Goal: Use online tool/utility: Utilize a website feature to perform a specific function

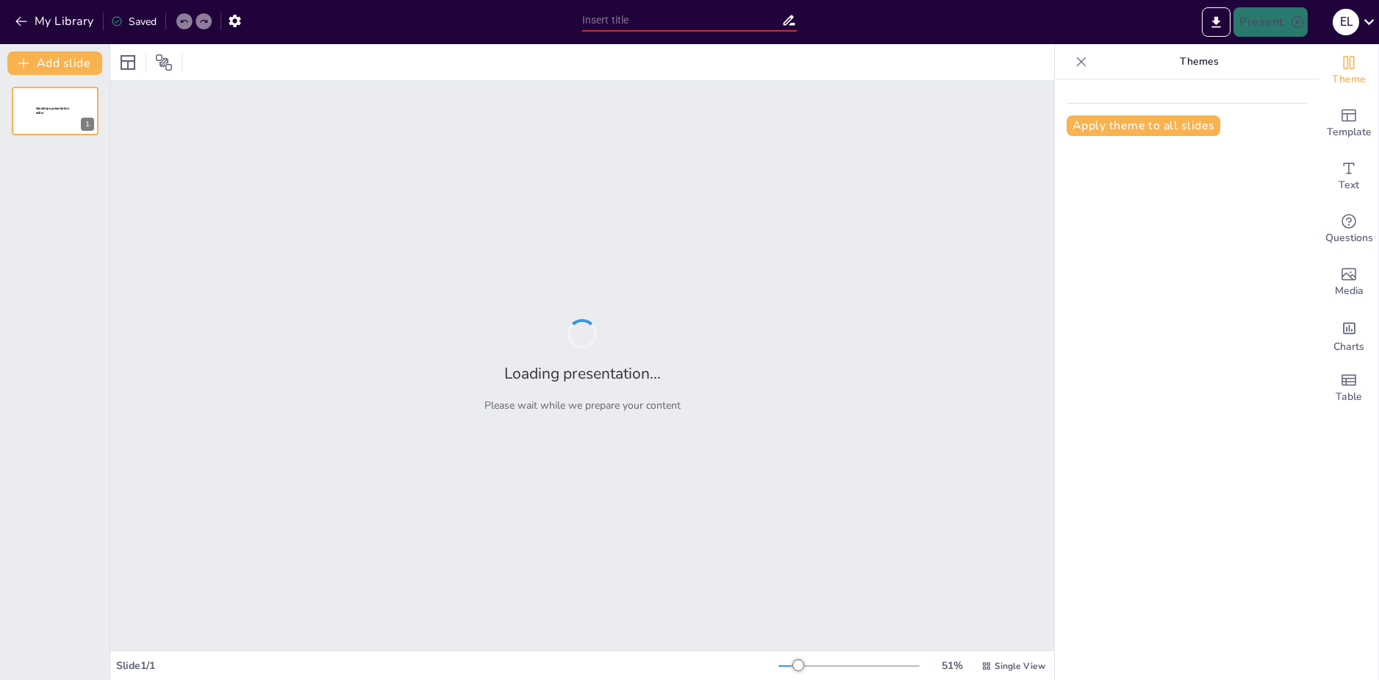
type input "Imported Mara_Flores_Bach_Etapa1.pptx"
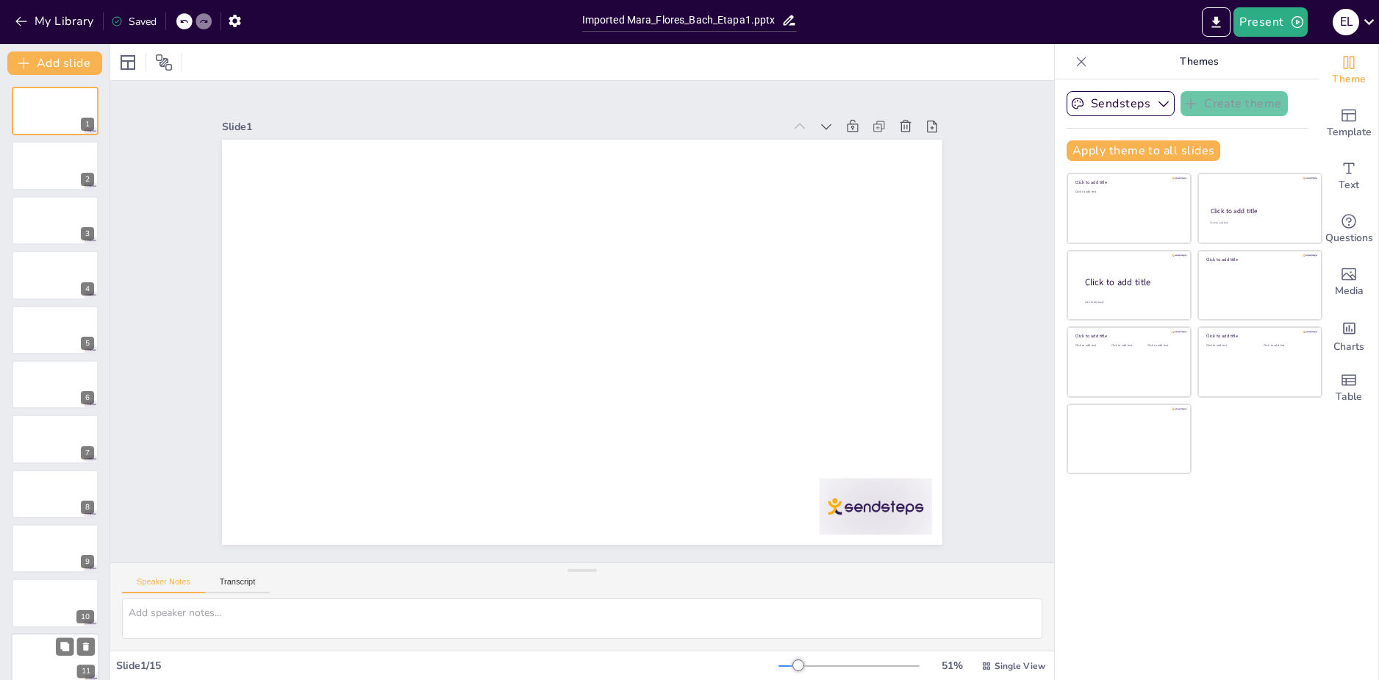
scroll to position [233, 0]
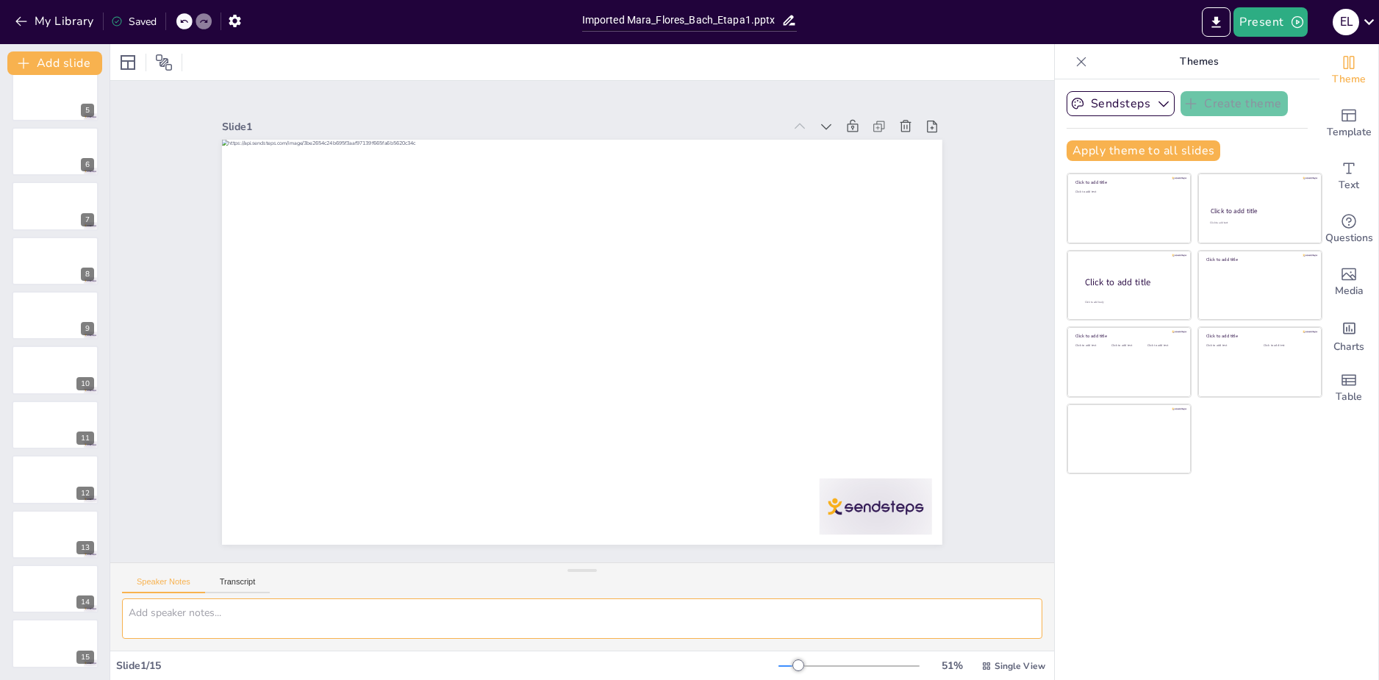
click at [195, 625] on textarea at bounding box center [582, 618] width 920 height 40
click at [1378, 24] on icon at bounding box center [1369, 22] width 20 height 20
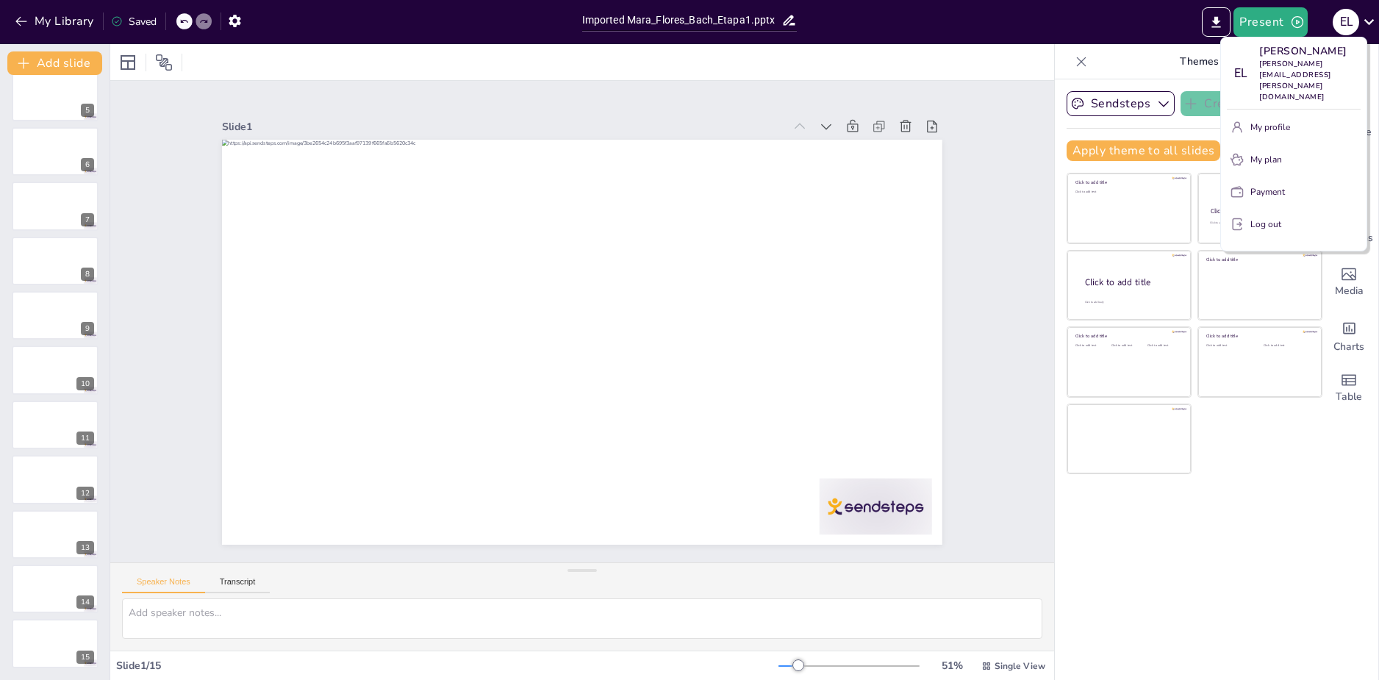
click at [1370, 22] on div at bounding box center [689, 340] width 1379 height 680
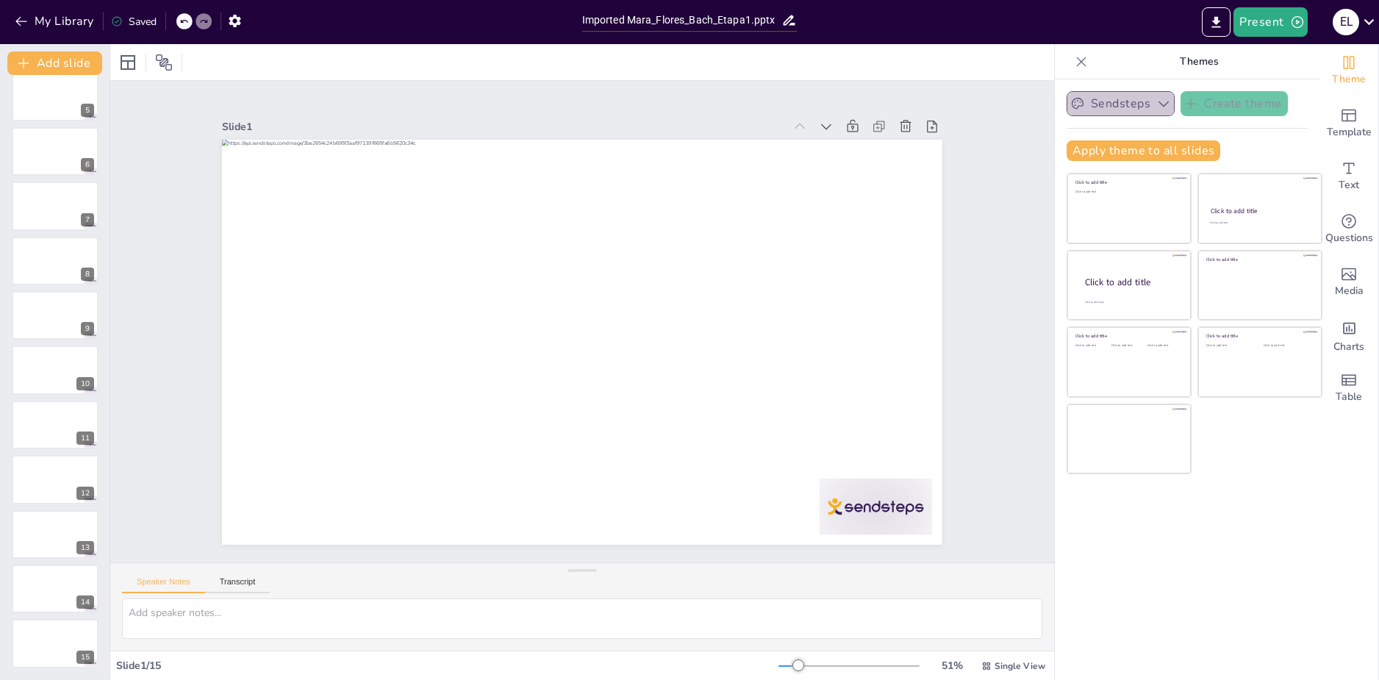
click at [1160, 105] on button "Sendsteps" at bounding box center [1120, 103] width 108 height 25
click at [1160, 104] on button "Sendsteps" at bounding box center [1120, 103] width 108 height 25
click at [1184, 148] on button "Apply theme to all slides" at bounding box center [1143, 150] width 154 height 21
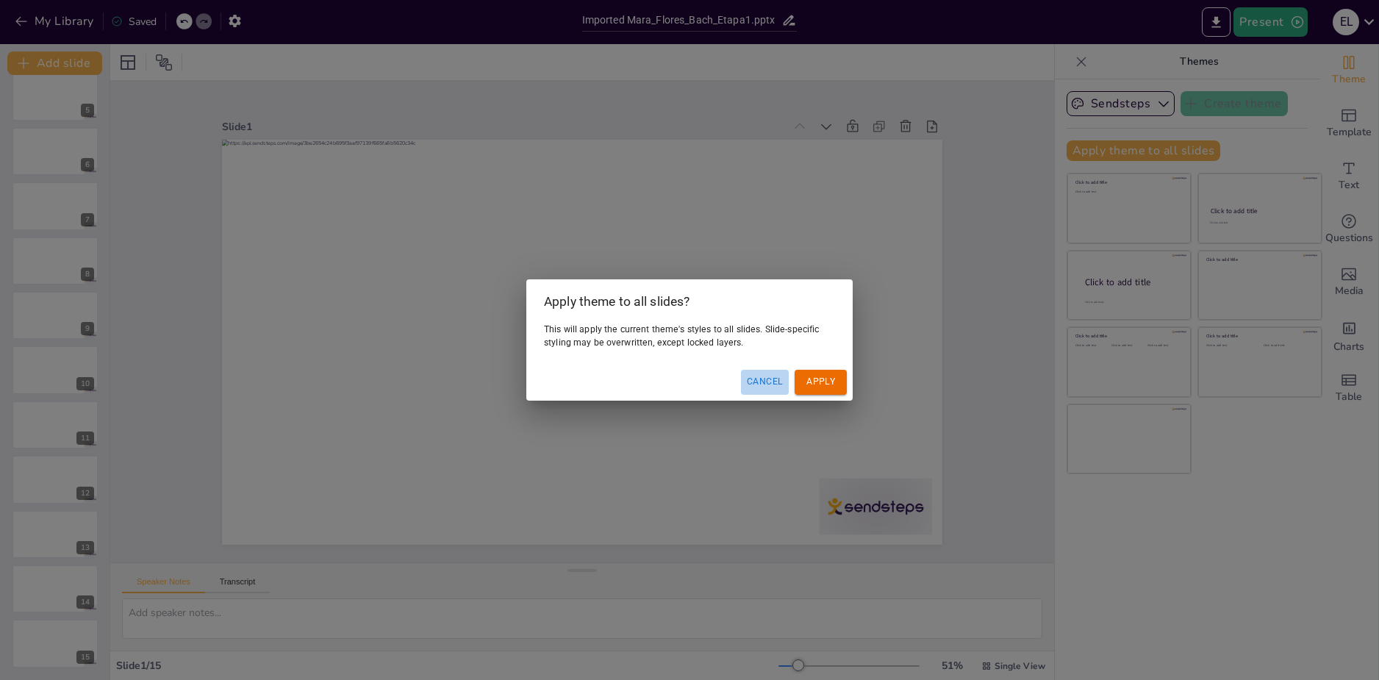
click at [769, 384] on button "Cancel" at bounding box center [765, 382] width 48 height 24
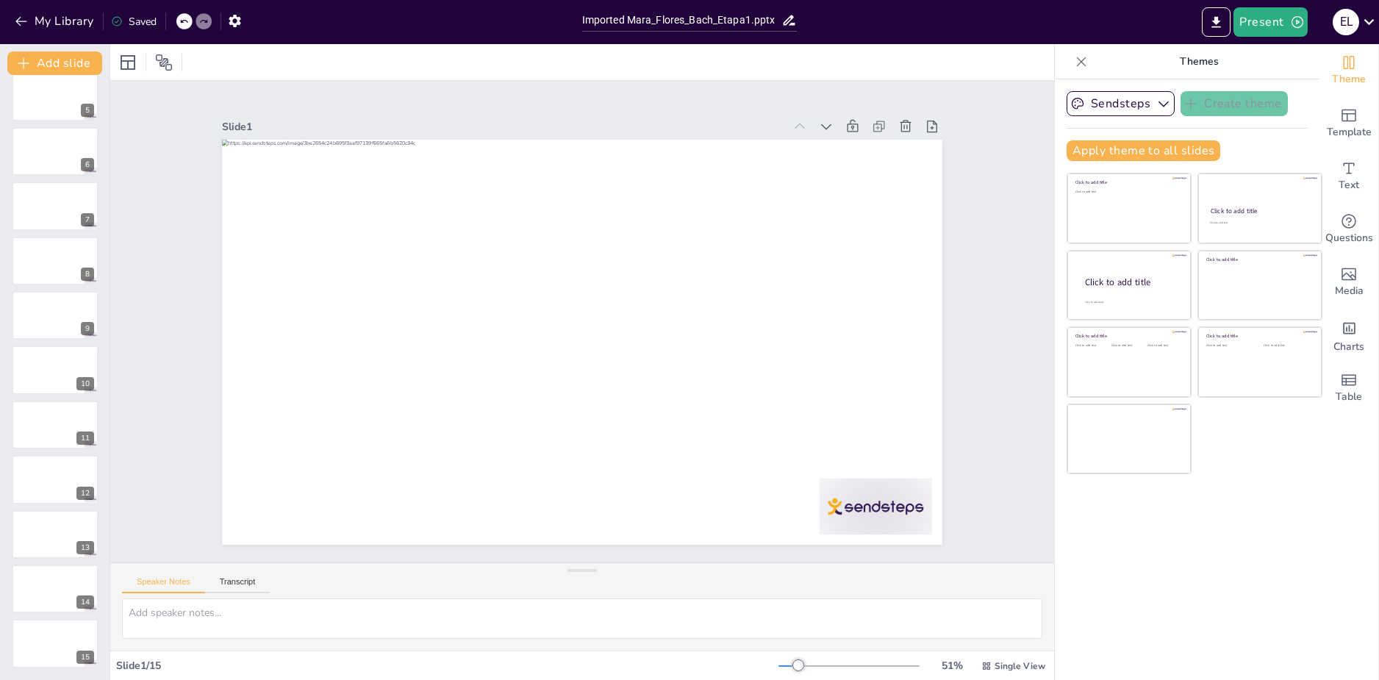
drag, startPoint x: 145, startPoint y: 17, endPoint x: 266, endPoint y: 12, distance: 121.4
click at [151, 16] on div "Saved" at bounding box center [134, 22] width 46 height 14
click at [232, 24] on icon "button" at bounding box center [235, 21] width 12 height 12
click at [233, 24] on icon "button" at bounding box center [235, 21] width 12 height 12
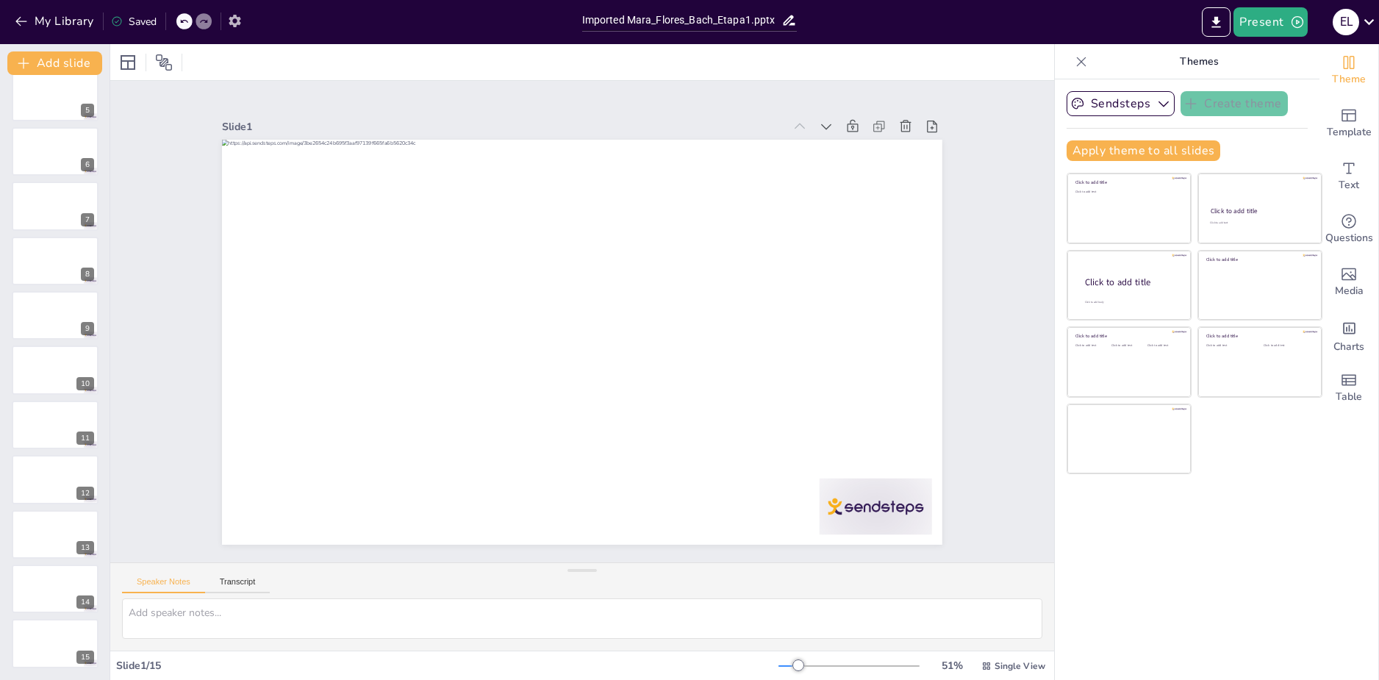
click at [233, 24] on icon "button" at bounding box center [235, 21] width 12 height 12
click at [237, 18] on icon "button" at bounding box center [235, 21] width 12 height 12
